Goal: Navigation & Orientation: Find specific page/section

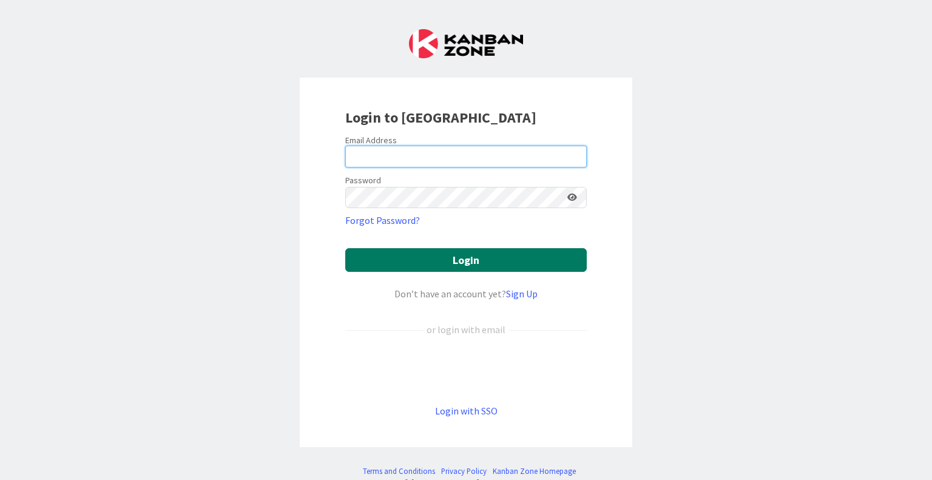
type input "[PERSON_NAME][EMAIL_ADDRESS][PERSON_NAME][DOMAIN_NAME]"
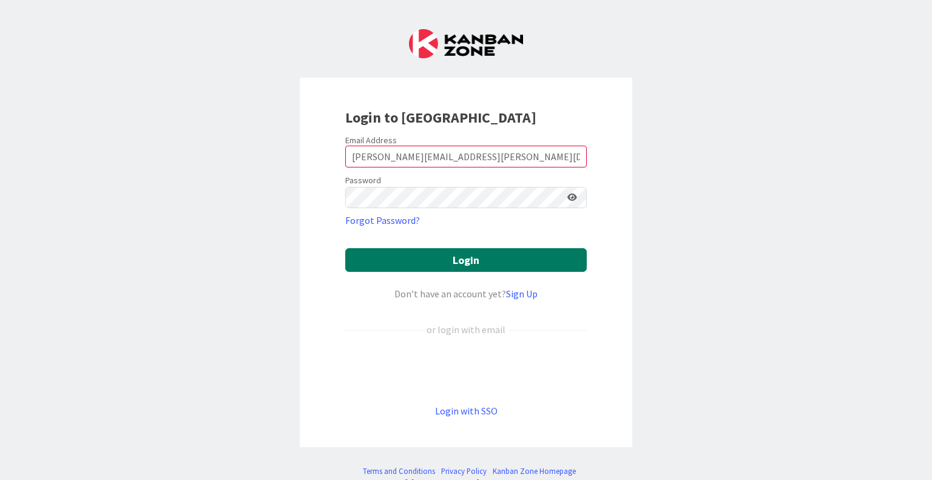
click at [470, 257] on button "Login" at bounding box center [465, 260] width 241 height 24
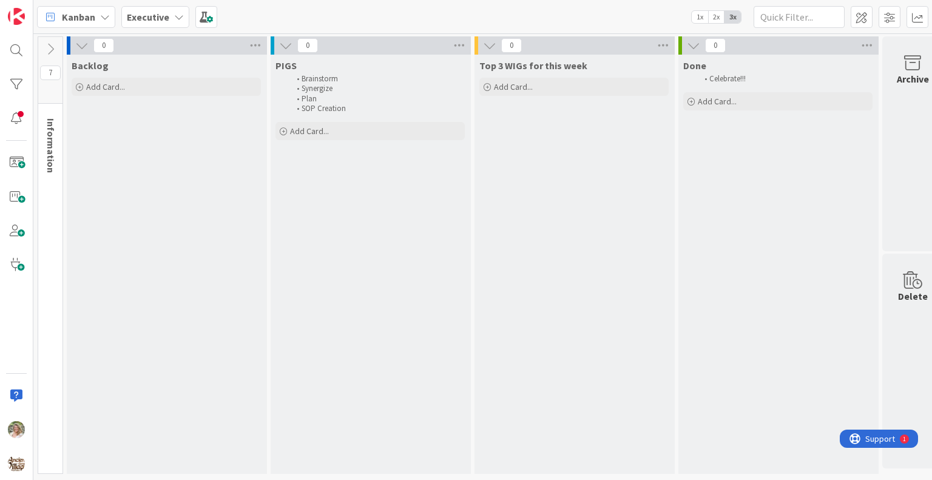
click at [149, 14] on b "Executive" at bounding box center [148, 17] width 42 height 12
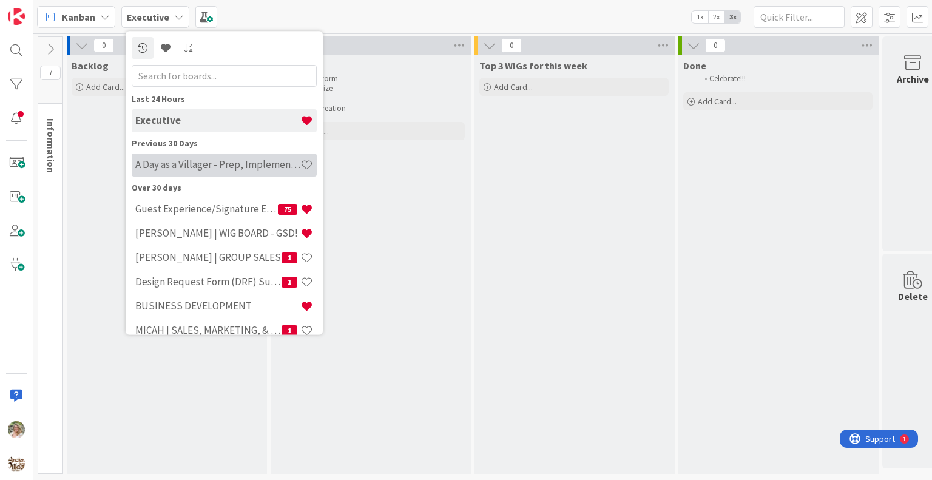
click at [228, 167] on h4 "A Day as a Villager - Prep, Implement and Execute" at bounding box center [217, 165] width 165 height 12
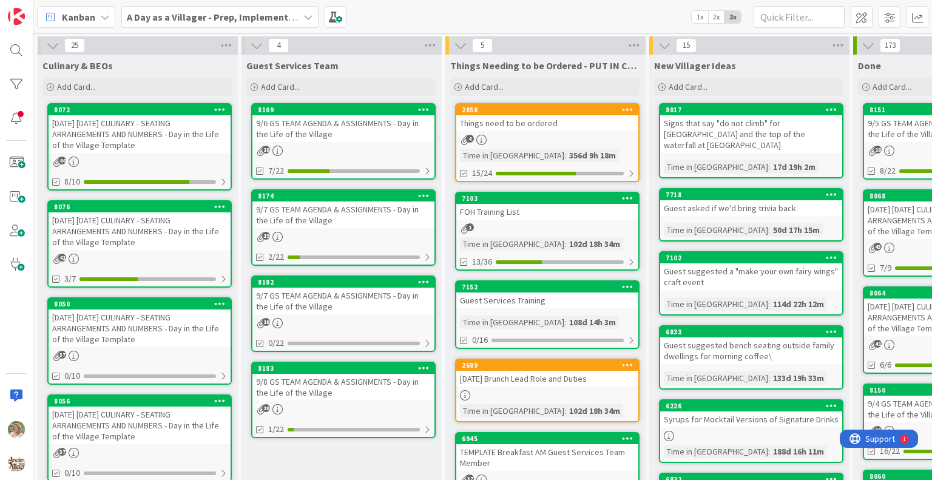
click at [142, 128] on div "[DATE] [DATE] CULINARY - SEATING ARRANGEMENTS AND NUMBERS - Day in the Life of …" at bounding box center [140, 134] width 182 height 38
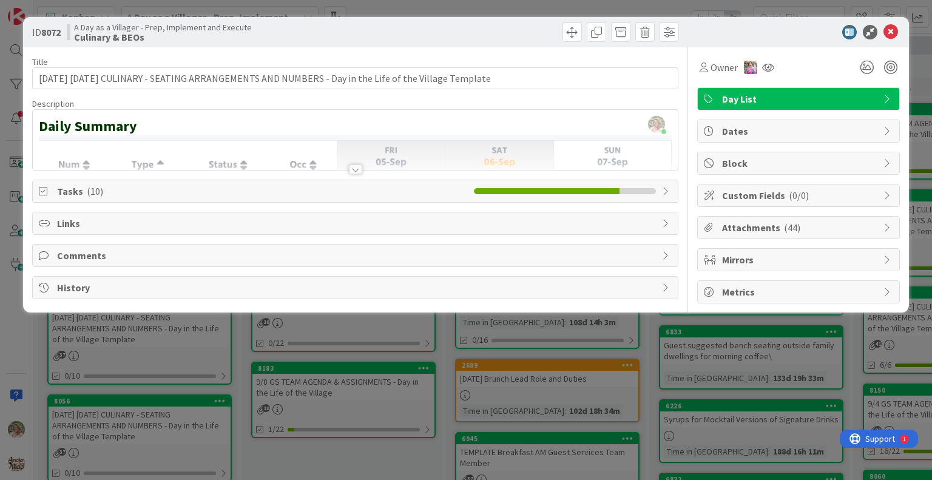
click at [91, 188] on span "( 10 )" at bounding box center [95, 191] width 16 height 12
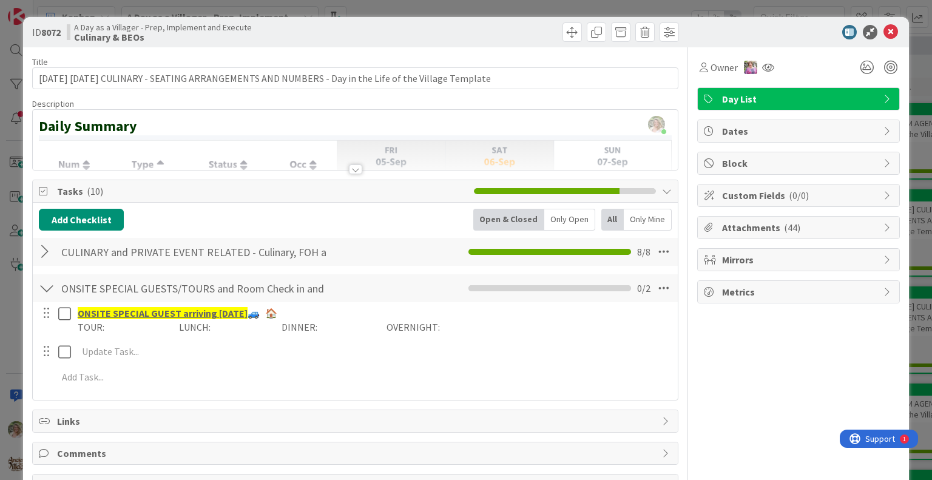
click at [92, 186] on span "( 10 )" at bounding box center [95, 191] width 16 height 12
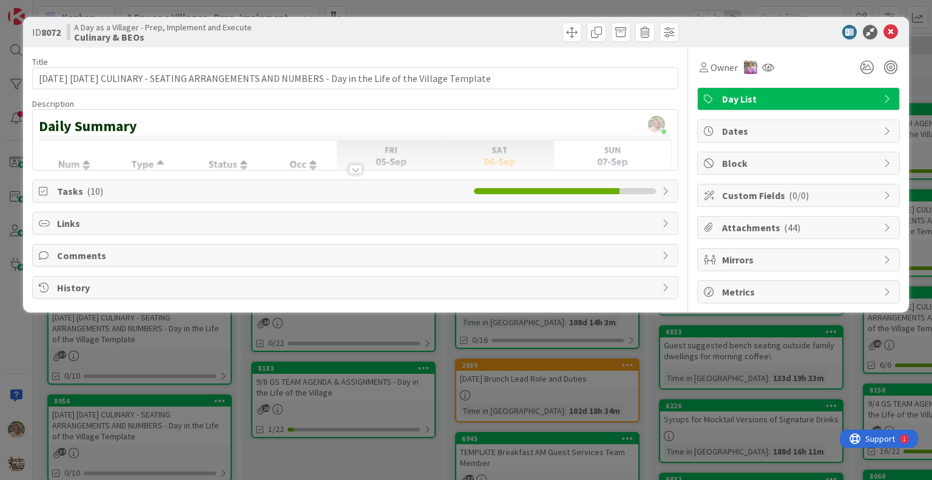
click at [90, 220] on span "Links" at bounding box center [356, 223] width 598 height 15
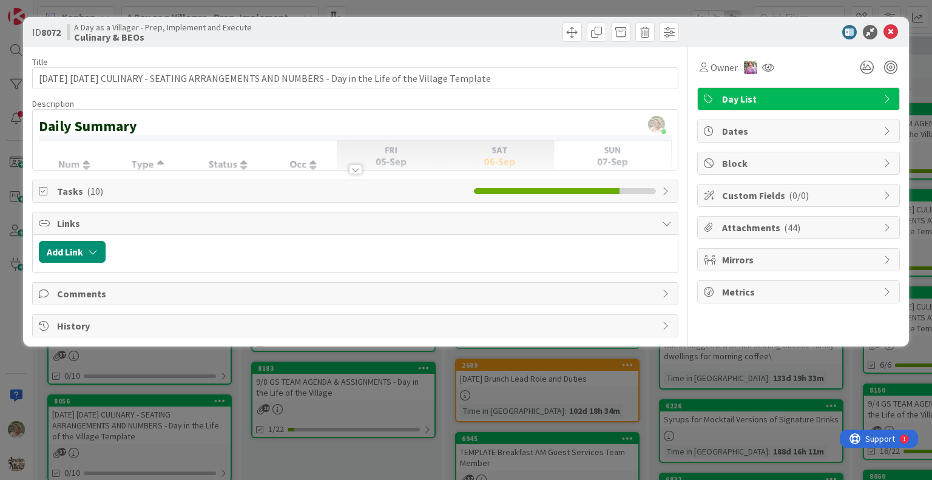
click at [106, 192] on span "Tasks ( 10 )" at bounding box center [262, 191] width 410 height 15
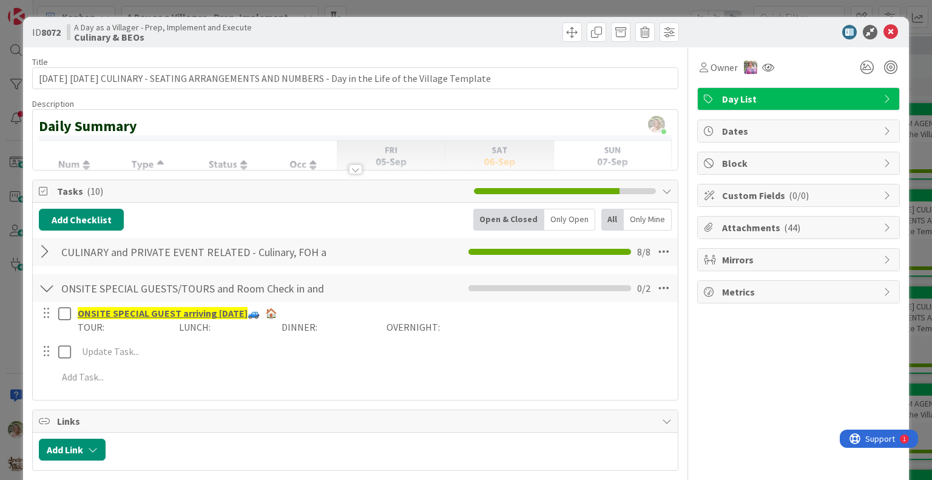
click at [106, 192] on span "Tasks ( 10 )" at bounding box center [262, 191] width 410 height 15
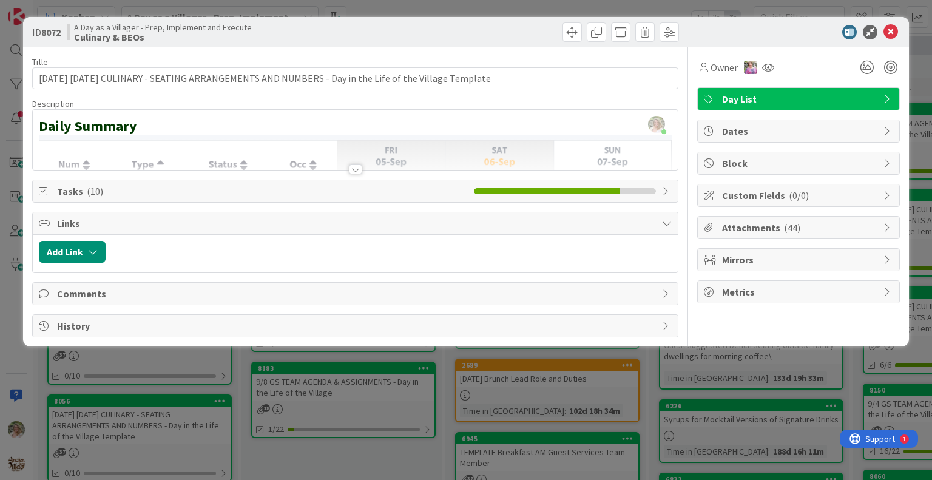
click at [109, 132] on div "[PERSON_NAME] just joined Daily Summary" at bounding box center [355, 140] width 644 height 60
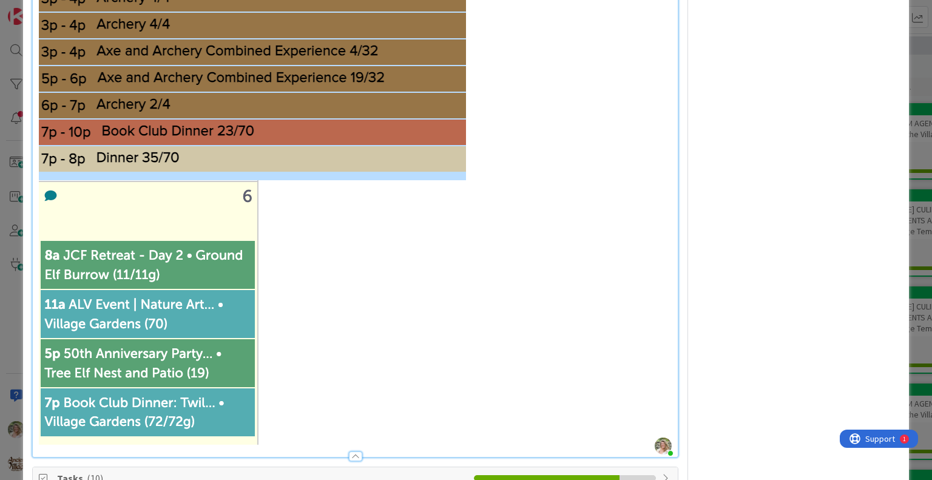
scroll to position [1072, 0]
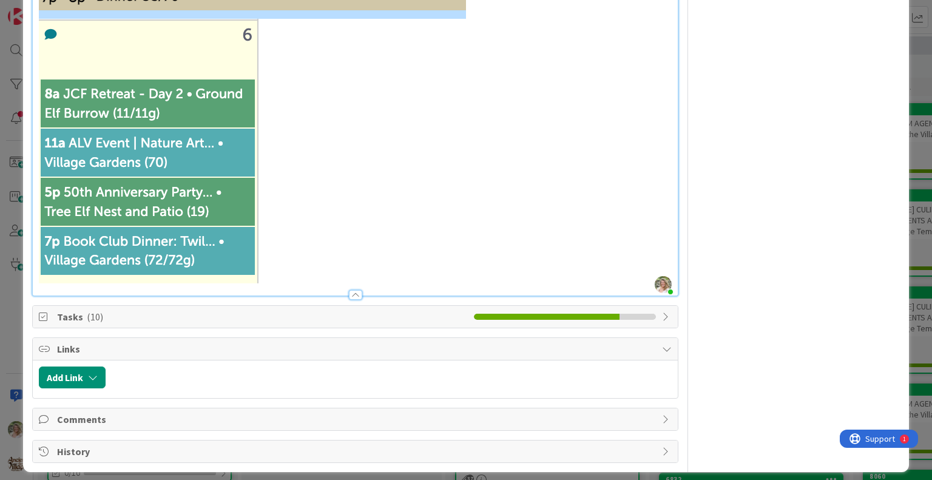
click at [366, 309] on span "Tasks ( 10 )" at bounding box center [262, 316] width 410 height 15
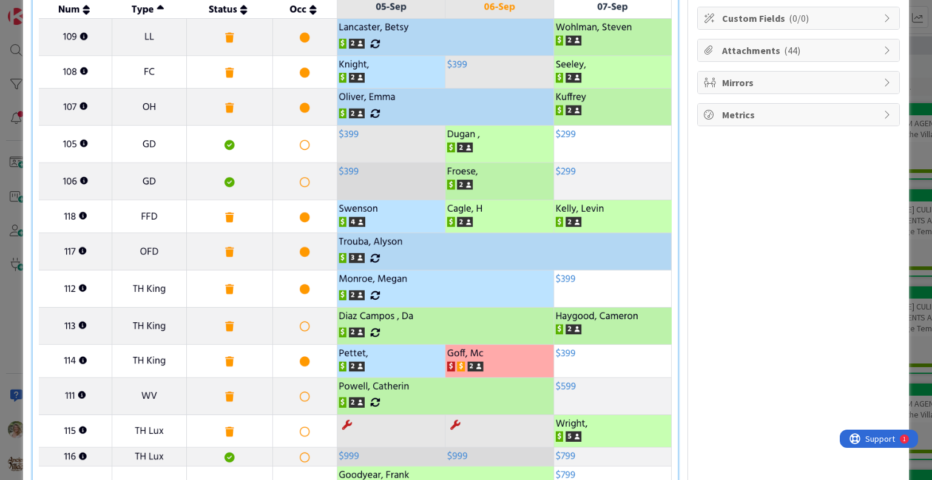
scroll to position [0, 0]
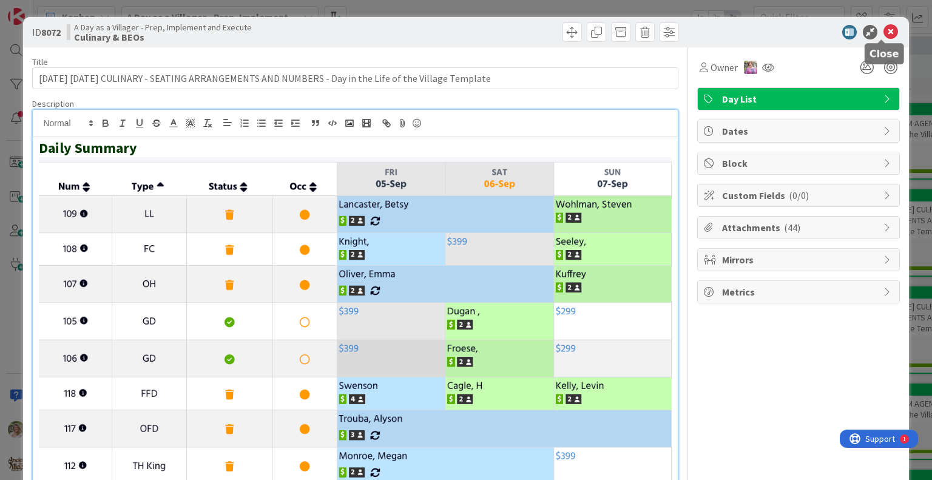
click at [883, 32] on icon at bounding box center [890, 32] width 15 height 15
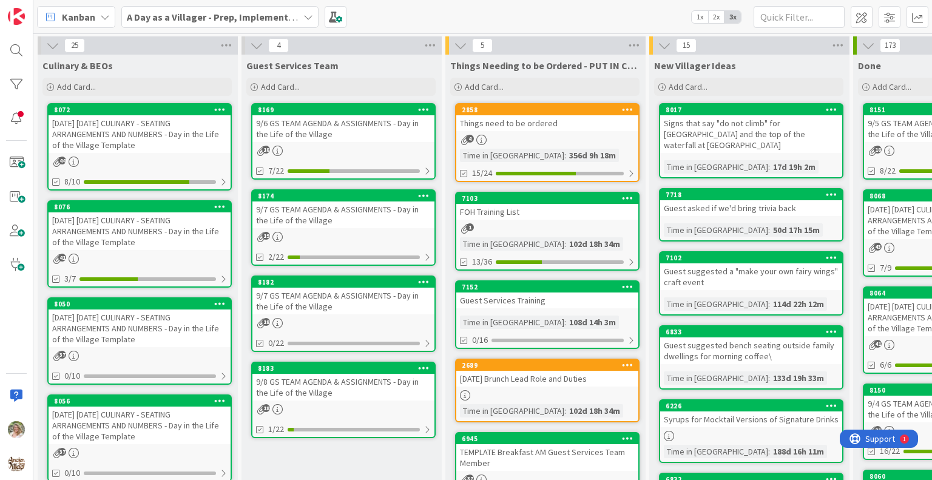
click at [376, 123] on div "9/6 GS TEAM AGENDA & ASSIGNMENTS - Day in the Life of the Village" at bounding box center [343, 128] width 182 height 27
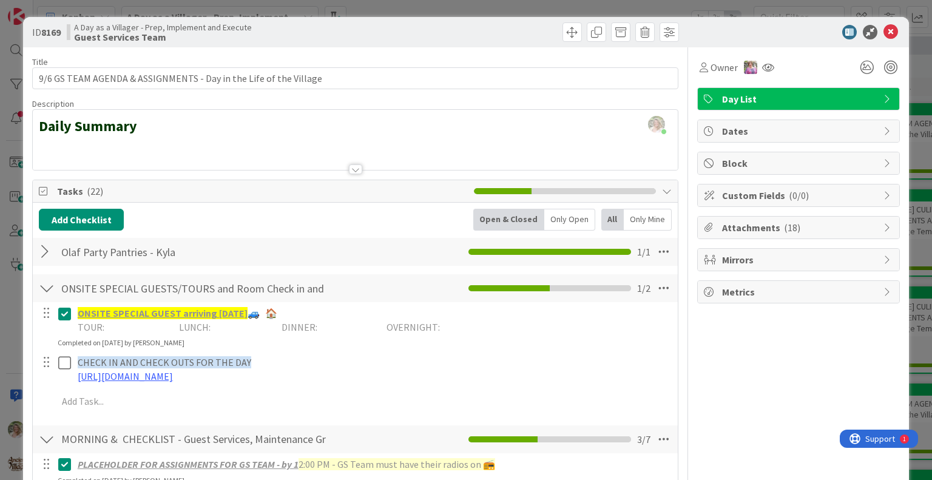
click at [352, 170] on div at bounding box center [355, 169] width 13 height 10
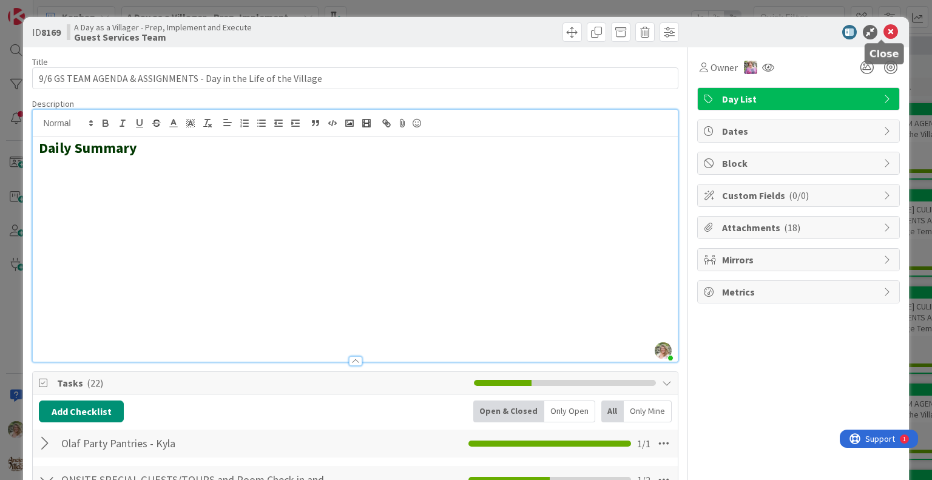
click at [883, 30] on icon at bounding box center [890, 32] width 15 height 15
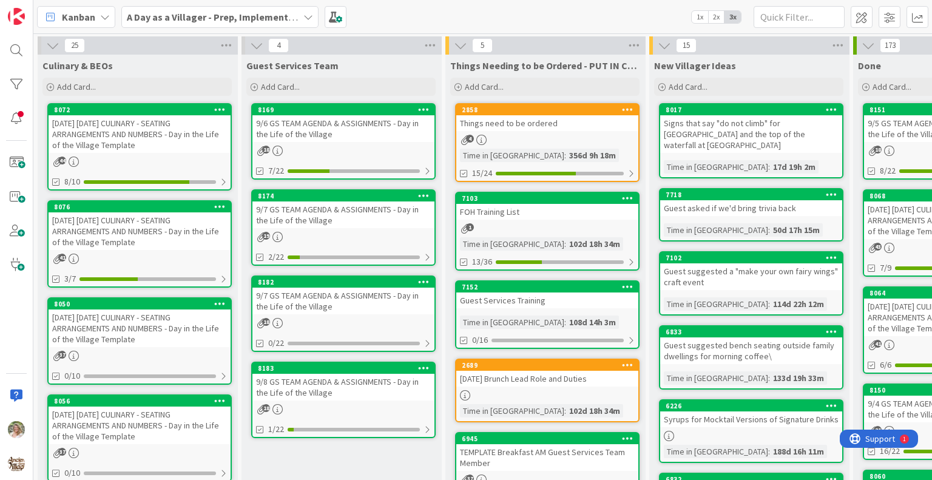
click at [126, 135] on div "[DATE] [DATE] CULINARY - SEATING ARRANGEMENTS AND NUMBERS - Day in the Life of …" at bounding box center [140, 134] width 182 height 38
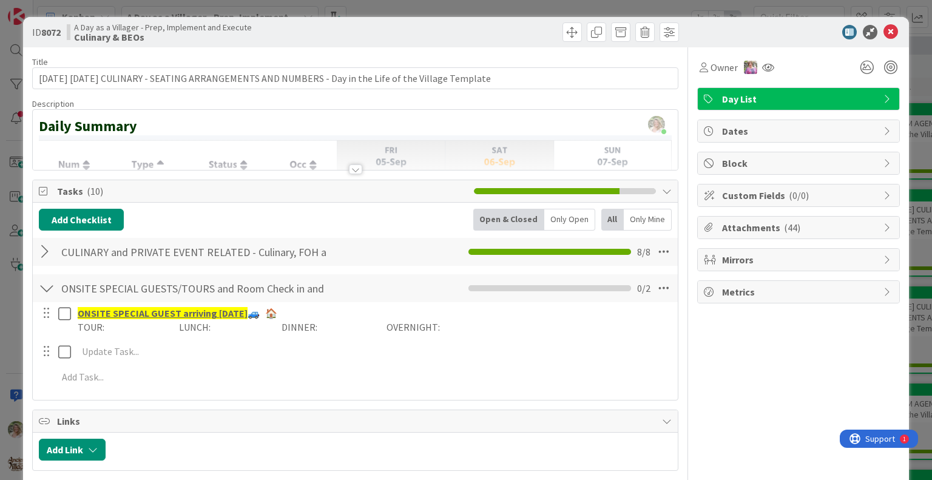
click at [350, 166] on div at bounding box center [355, 169] width 13 height 10
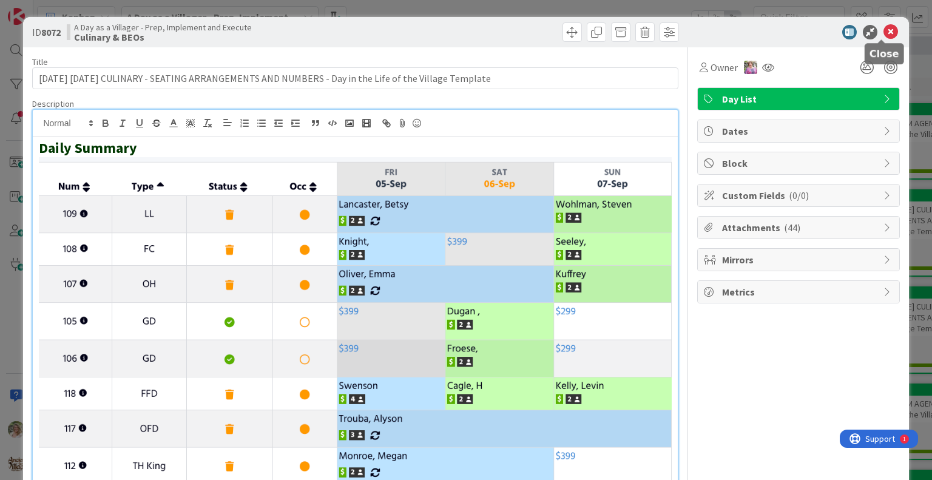
click at [886, 32] on icon at bounding box center [890, 32] width 15 height 15
